Goal: Information Seeking & Learning: Learn about a topic

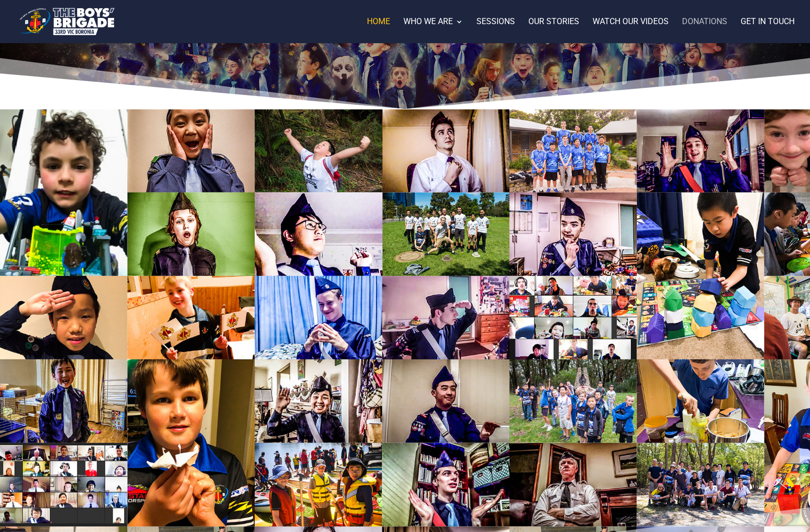
scroll to position [329, 0]
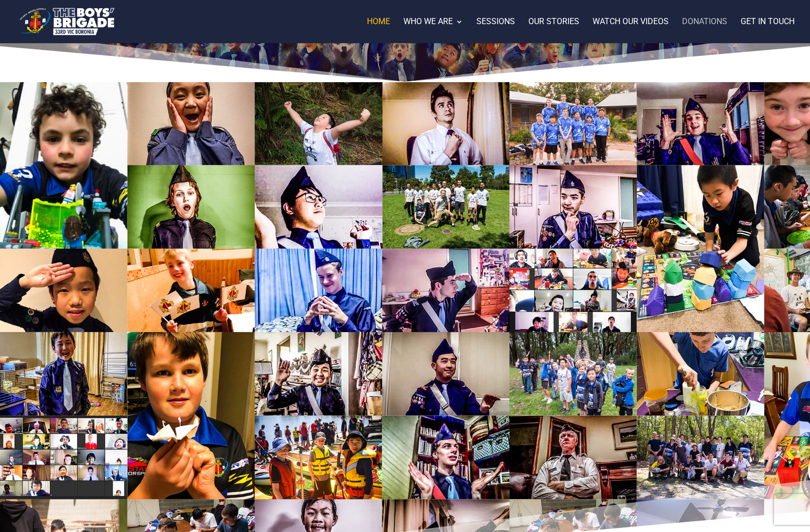
click at [714, 22] on link "Donations" at bounding box center [704, 30] width 45 height 25
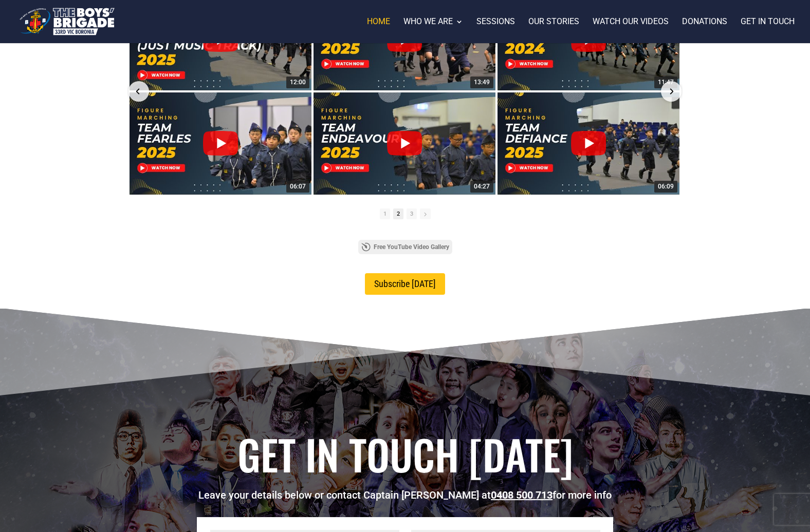
scroll to position [942, 0]
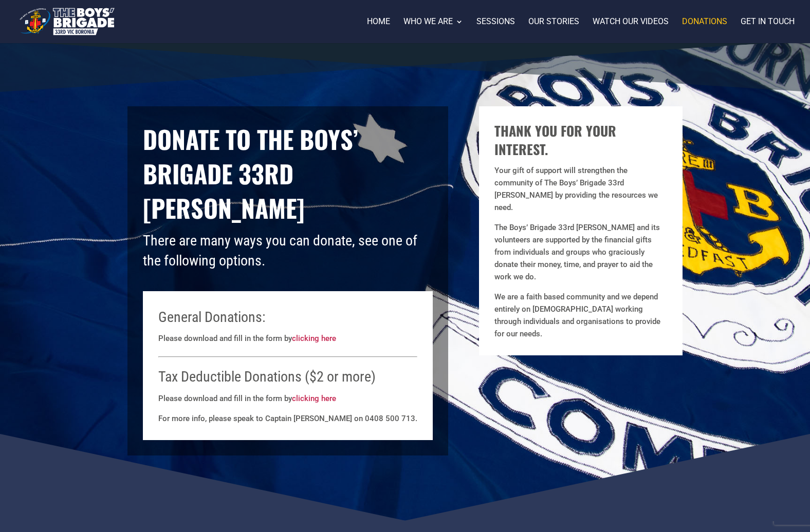
click at [218, 343] on p "Please download and fill in the form by clicking here" at bounding box center [287, 342] width 259 height 20
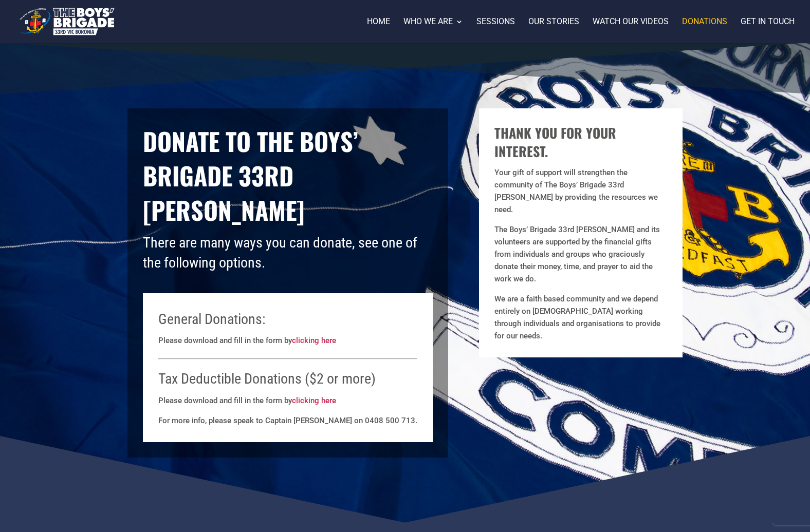
click at [271, 343] on p "Please download and fill in the form by clicking here" at bounding box center [287, 344] width 259 height 20
click at [322, 343] on link "clicking here" at bounding box center [314, 340] width 44 height 9
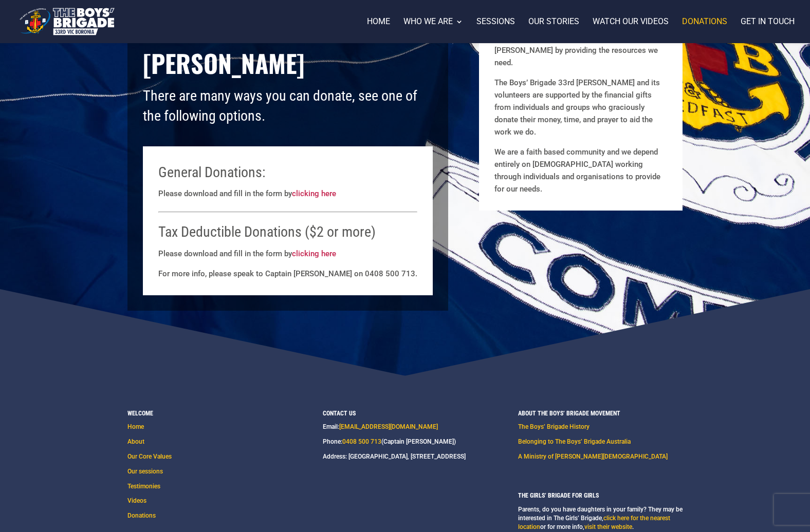
scroll to position [204, 0]
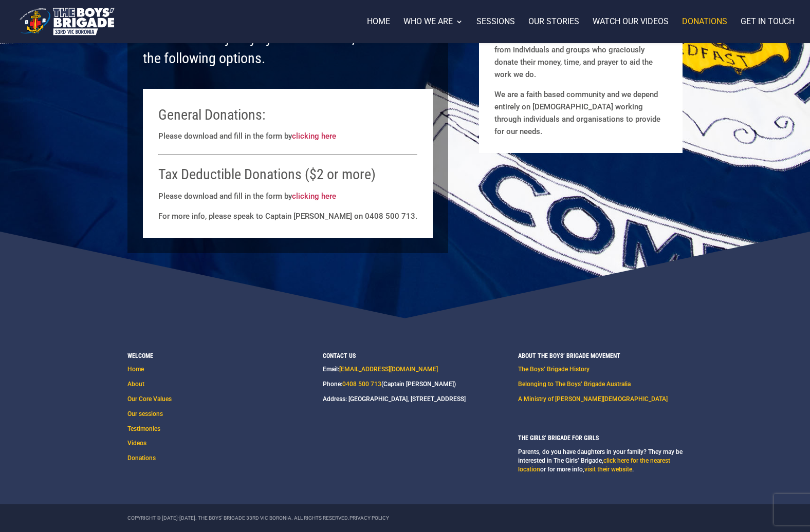
click at [340, 400] on p "Address: [GEOGRAPHIC_DATA], [STREET_ADDRESS]" at bounding box center [394, 399] width 143 height 9
click at [464, 402] on p "Address: [GEOGRAPHIC_DATA], [STREET_ADDRESS]" at bounding box center [394, 399] width 143 height 9
click at [466, 400] on p "Address: [GEOGRAPHIC_DATA], [STREET_ADDRESS]" at bounding box center [394, 399] width 143 height 9
click at [413, 402] on p "Address: [GEOGRAPHIC_DATA], [STREET_ADDRESS]" at bounding box center [394, 399] width 143 height 9
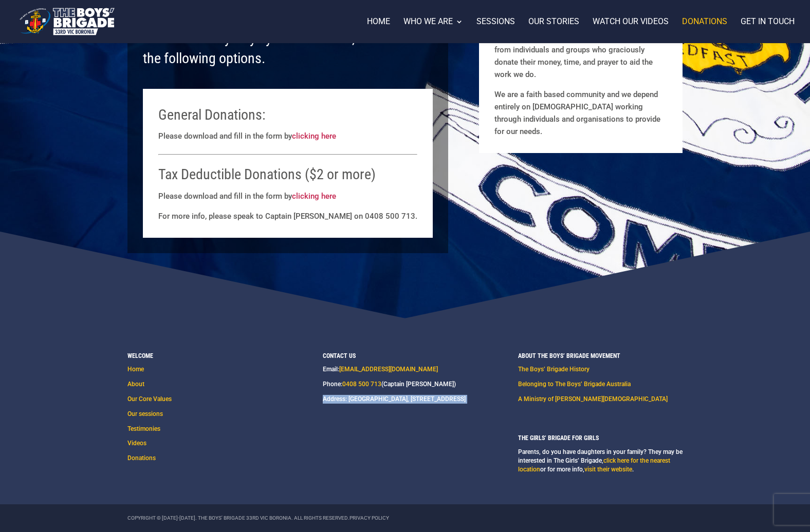
click at [413, 402] on p "Address: [GEOGRAPHIC_DATA], [STREET_ADDRESS]" at bounding box center [394, 399] width 143 height 9
drag, startPoint x: 413, startPoint y: 402, endPoint x: 345, endPoint y: 405, distance: 68.4
click at [345, 404] on p "Address: [GEOGRAPHIC_DATA], [STREET_ADDRESS]" at bounding box center [394, 399] width 143 height 9
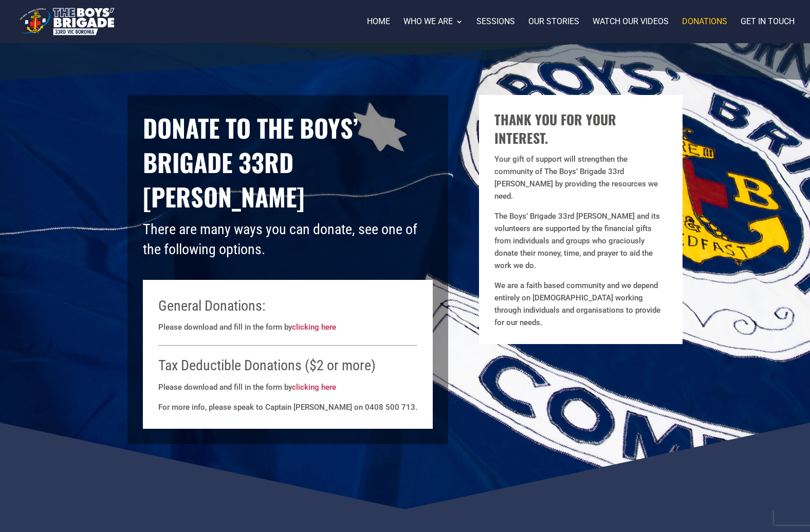
scroll to position [0, 0]
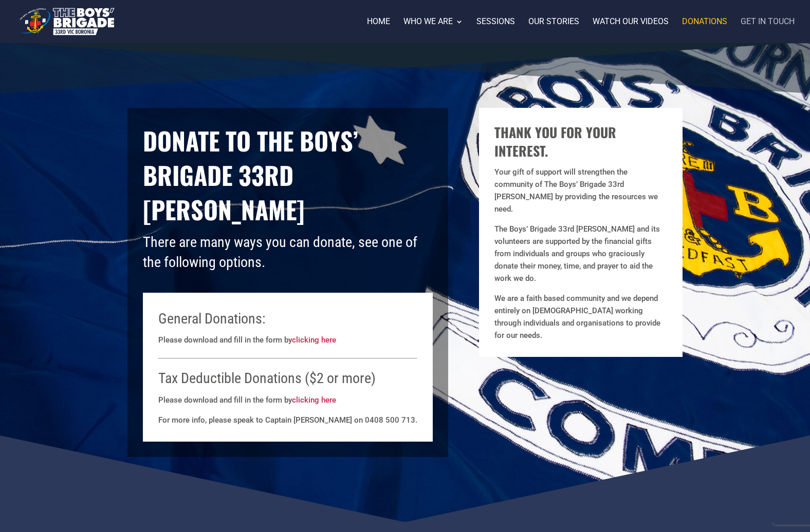
click at [756, 26] on link "Get in touch" at bounding box center [767, 30] width 54 height 25
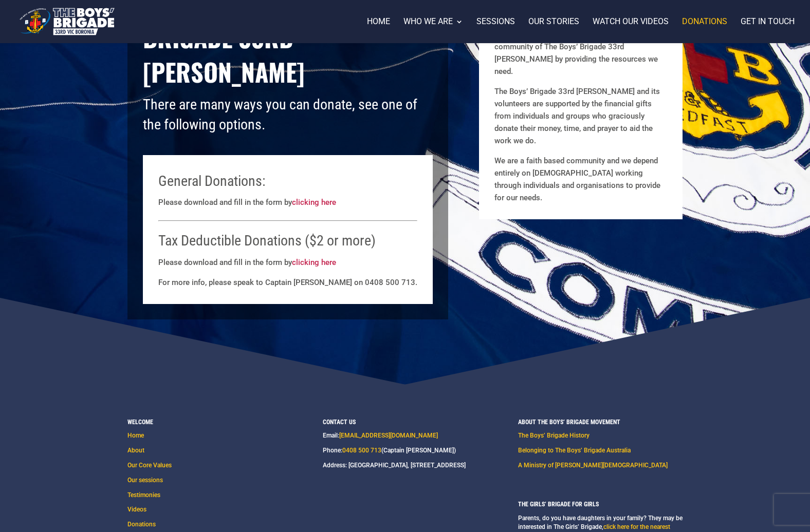
scroll to position [164, 0]
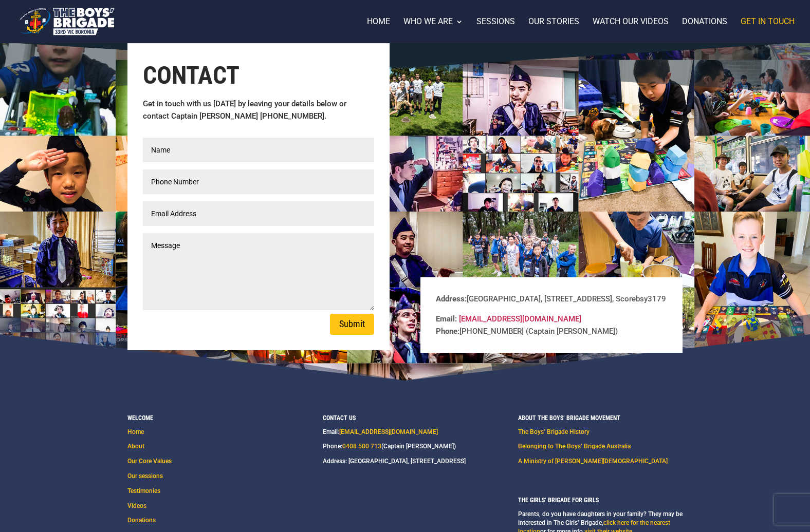
click at [96, 22] on img at bounding box center [66, 21] width 99 height 33
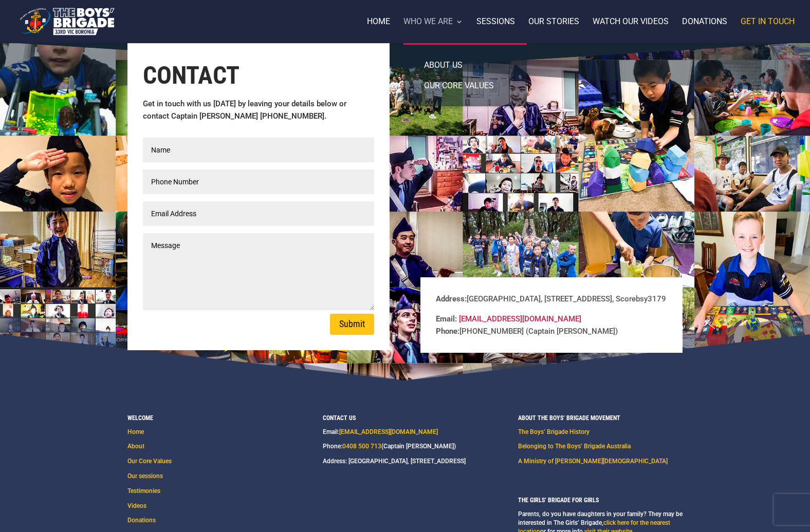
click at [429, 18] on link "Who we are" at bounding box center [433, 30] width 60 height 25
click at [439, 60] on link "About us" at bounding box center [465, 65] width 103 height 21
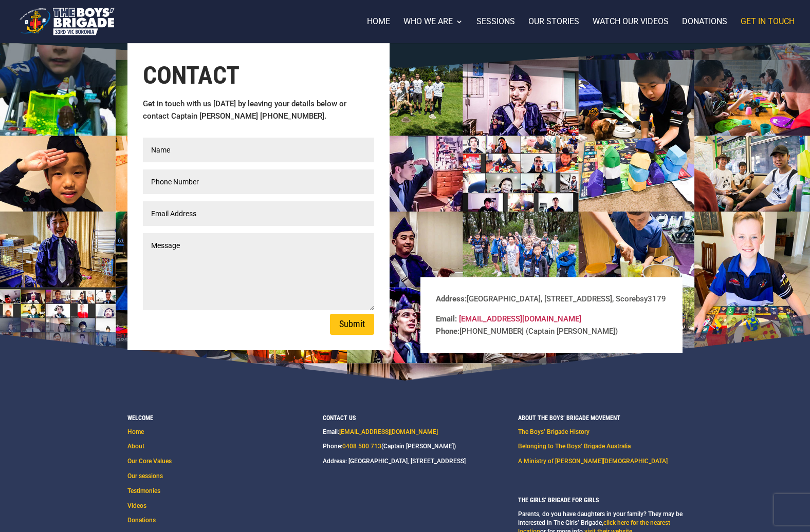
scroll to position [62, 0]
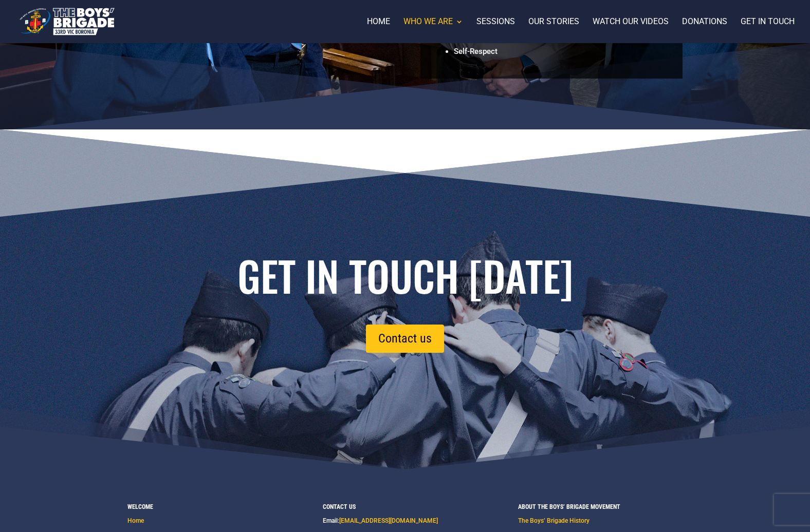
scroll to position [1042, 0]
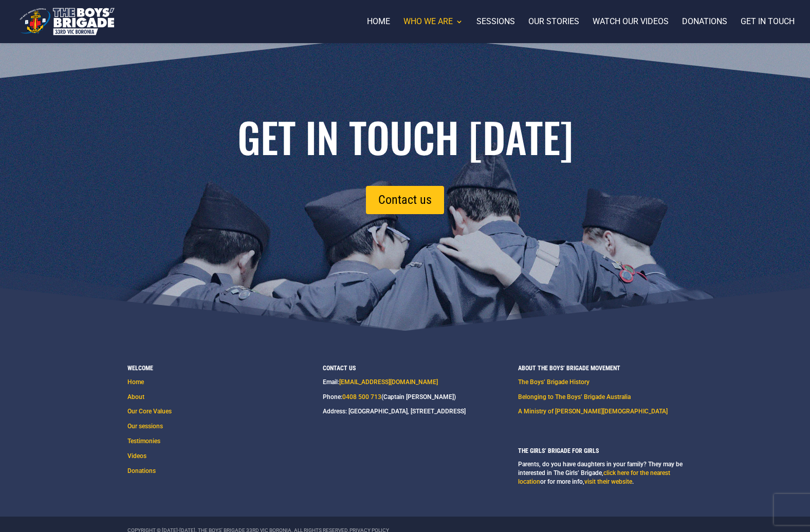
drag, startPoint x: 443, startPoint y: 251, endPoint x: 424, endPoint y: 414, distance: 164.0
click at [401, 407] on p "Address: [GEOGRAPHIC_DATA], [STREET_ADDRESS]" at bounding box center [394, 411] width 143 height 9
drag, startPoint x: 401, startPoint y: 400, endPoint x: 354, endPoint y: 409, distance: 47.6
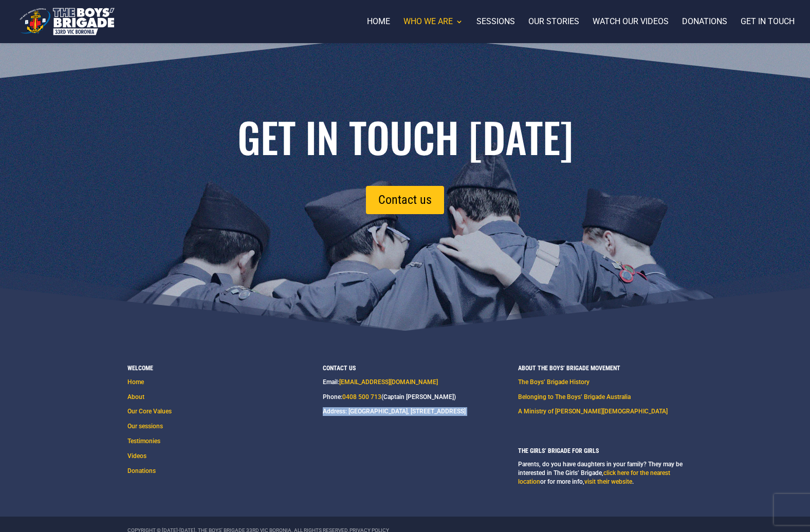
click at [354, 409] on p "Address: [GEOGRAPHIC_DATA], [STREET_ADDRESS]" at bounding box center [394, 411] width 143 height 9
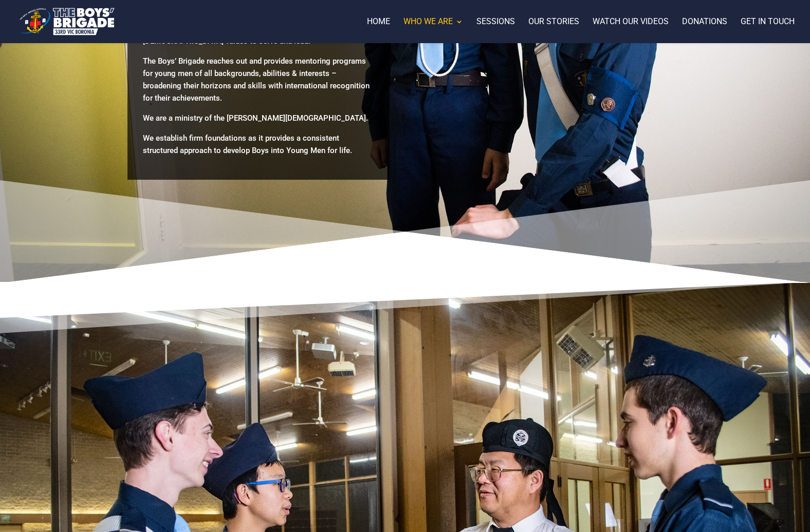
scroll to position [0, 0]
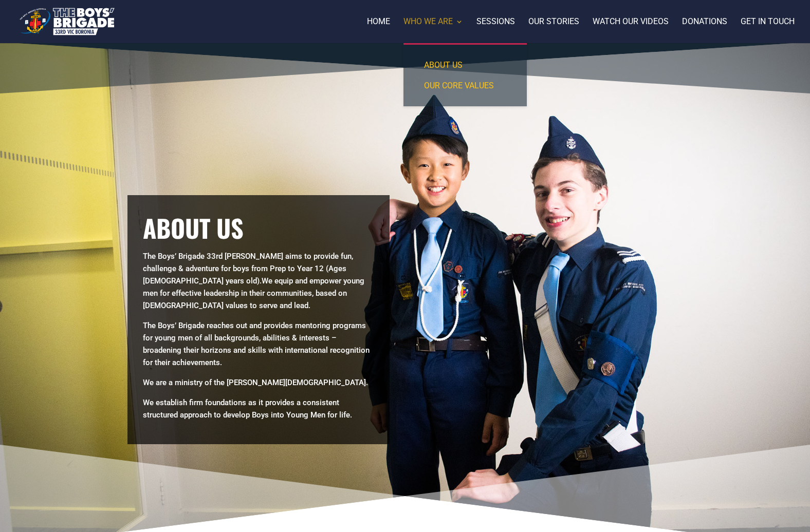
click at [458, 24] on link "Who we are" at bounding box center [433, 30] width 60 height 25
